Goal: Task Accomplishment & Management: Manage account settings

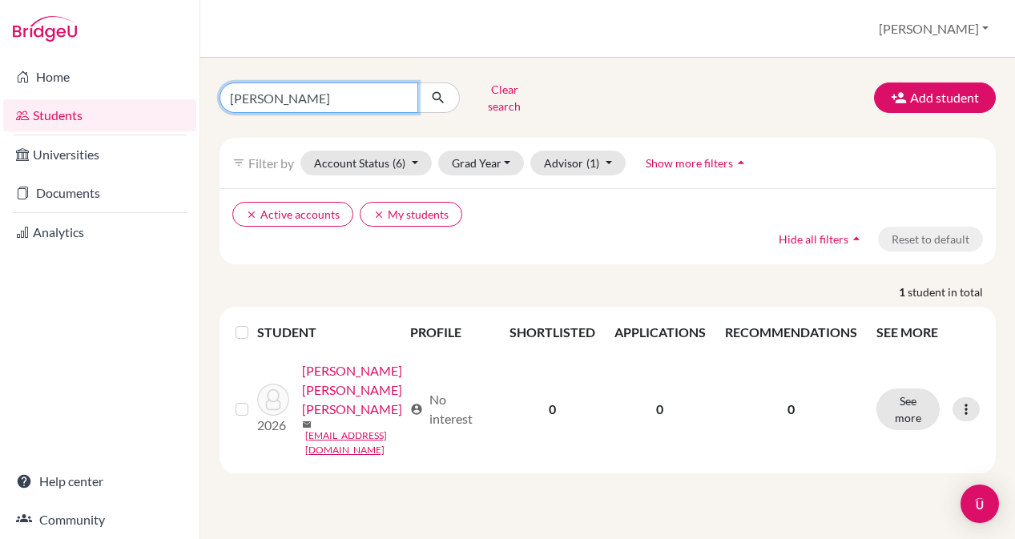
click at [296, 91] on input "[PERSON_NAME]" at bounding box center [318, 97] width 199 height 30
type input "C"
type input "DOng Jia"
click at [438, 92] on button "submit" at bounding box center [438, 97] width 42 height 30
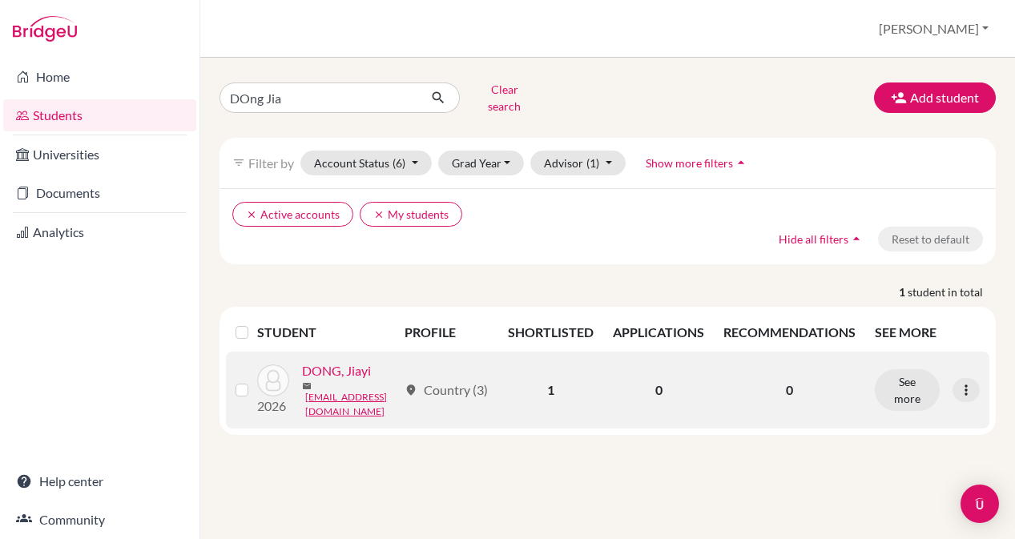
click at [302, 380] on link "DONG, Jiayi" at bounding box center [336, 370] width 69 height 19
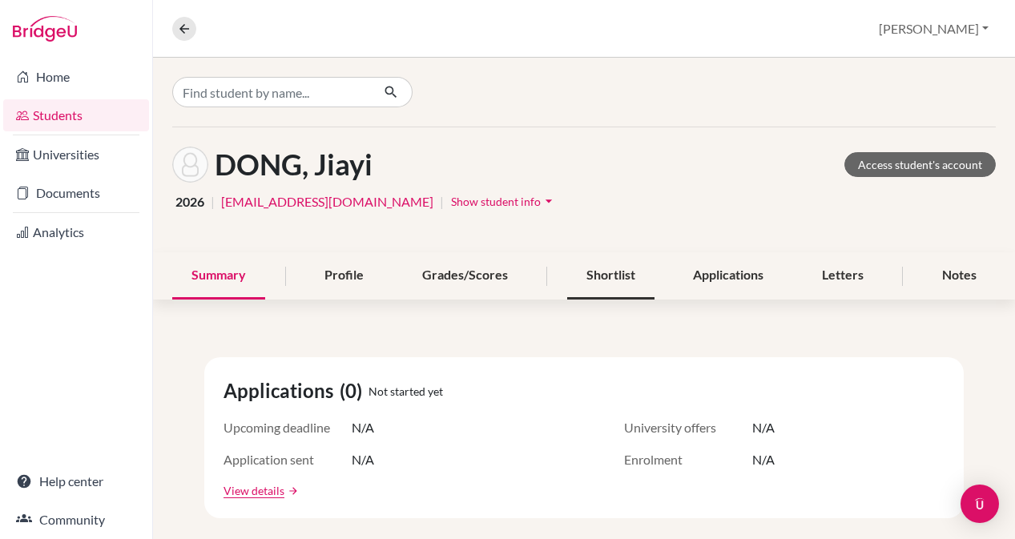
click at [626, 272] on div "Shortlist" at bounding box center [610, 275] width 87 height 47
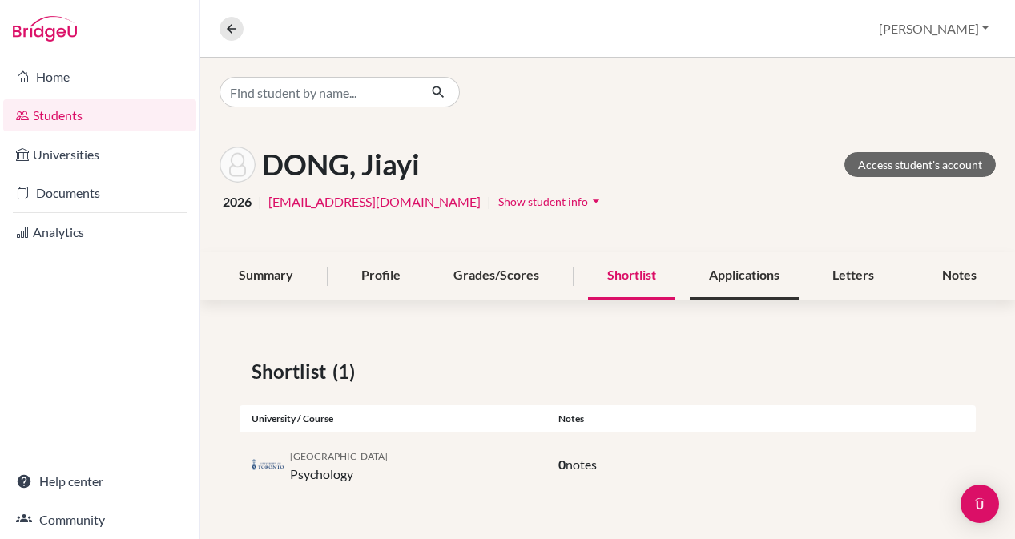
click at [747, 276] on div "Applications" at bounding box center [744, 275] width 109 height 47
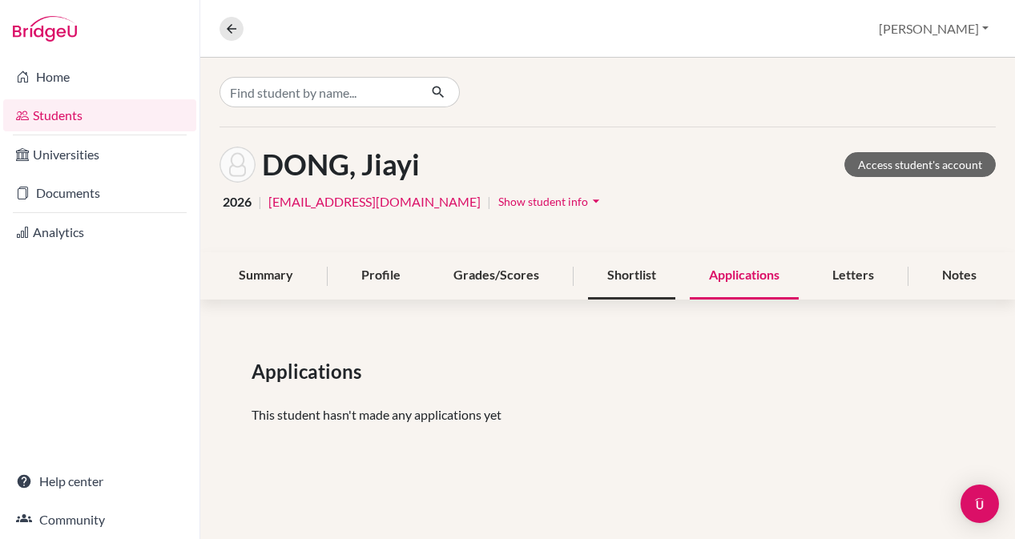
click at [638, 276] on div "Shortlist" at bounding box center [631, 275] width 87 height 47
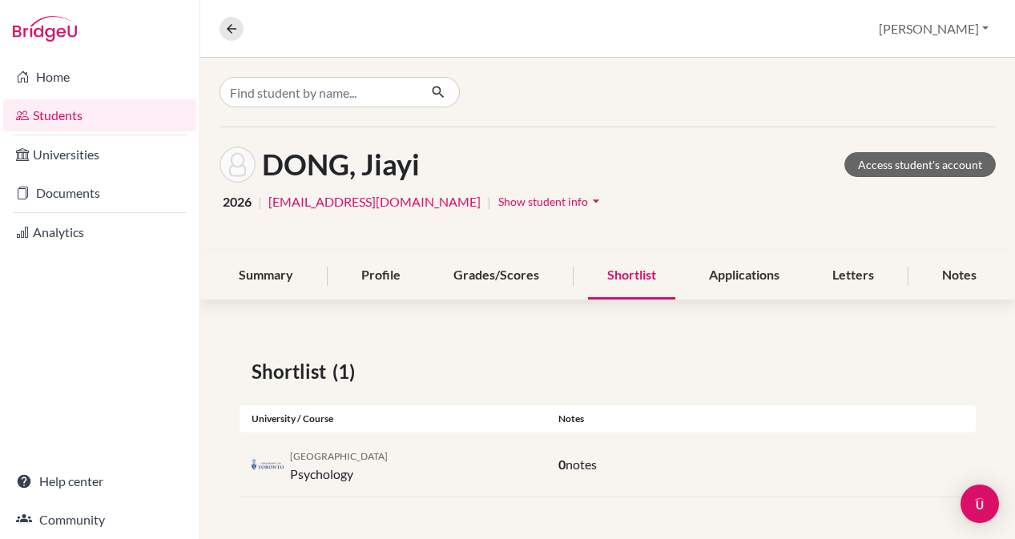
click at [321, 459] on span "[GEOGRAPHIC_DATA]" at bounding box center [339, 456] width 98 height 12
click at [320, 481] on div "University of Toronto Psychology" at bounding box center [339, 464] width 98 height 38
click at [565, 468] on span "notes" at bounding box center [580, 464] width 31 height 15
